Goal: Information Seeking & Learning: Check status

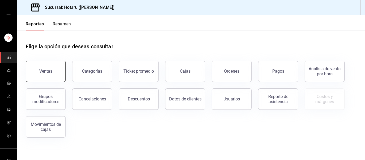
click at [31, 74] on button "Ventas" at bounding box center [46, 71] width 40 height 21
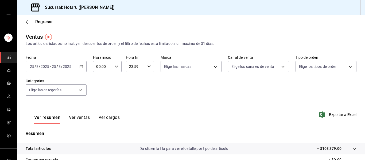
click at [79, 67] on icon "button" at bounding box center [81, 67] width 4 height 4
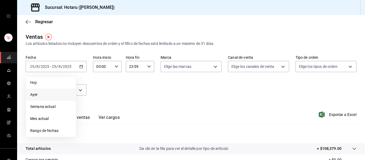
click at [47, 95] on span "Ayer" at bounding box center [50, 95] width 41 height 6
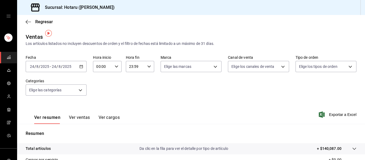
scroll to position [96, 0]
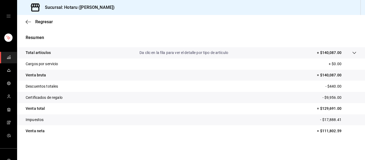
click at [352, 53] on icon at bounding box center [354, 53] width 4 height 4
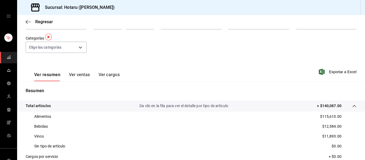
scroll to position [0, 0]
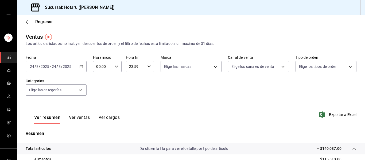
click at [77, 65] on div "[DATE] [DATE] - [DATE] [DATE]" at bounding box center [56, 66] width 61 height 11
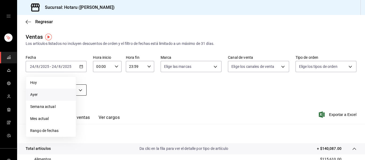
click at [53, 91] on li "Ayer" at bounding box center [51, 95] width 50 height 12
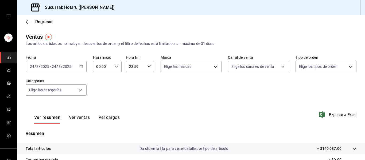
click at [81, 67] on icon "button" at bounding box center [81, 67] width 4 height 4
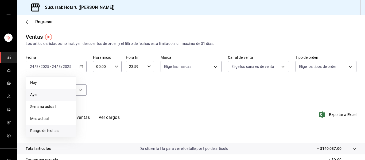
click at [52, 129] on span "Rango de fechas" at bounding box center [50, 131] width 41 height 6
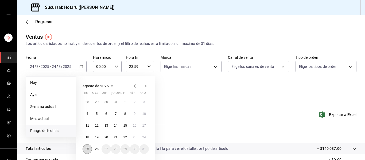
click at [83, 149] on button "25" at bounding box center [86, 149] width 9 height 10
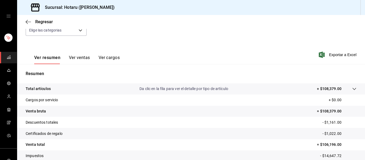
scroll to position [96, 0]
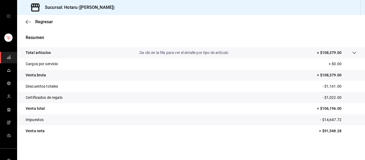
click at [353, 52] on tr "Total artículos Da clic en la fila para ver el detalle por tipo de artículo + $…" at bounding box center [191, 52] width 348 height 11
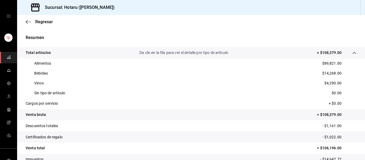
click at [330, 30] on div "Resumen Total artículos Da clic en la fila para ver el detalle por tipo de artí…" at bounding box center [191, 105] width 348 height 154
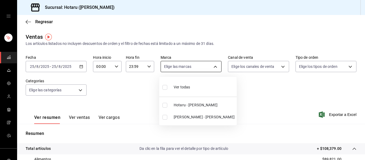
click at [203, 67] on body "Sucursal: Hotaru ([PERSON_NAME]) Regresar Ventas Los artículos listados no incl…" at bounding box center [182, 80] width 365 height 160
click at [181, 117] on span "[PERSON_NAME] - [PERSON_NAME]" at bounding box center [204, 117] width 61 height 6
type input "619c758d-7c36-49c6-a756-e52d453908cb"
checkbox input "true"
